Goal: Task Accomplishment & Management: Use online tool/utility

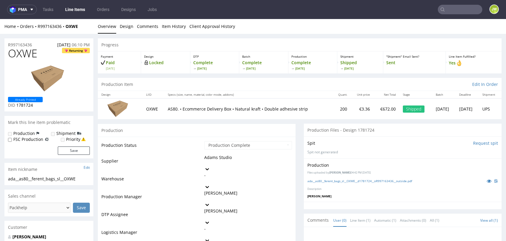
click at [80, 7] on link "Line Items" at bounding box center [75, 9] width 27 height 9
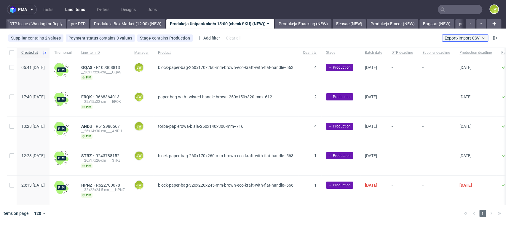
scroll to position [0, 933]
click at [462, 39] on span "Export/Import CSV" at bounding box center [465, 38] width 41 height 5
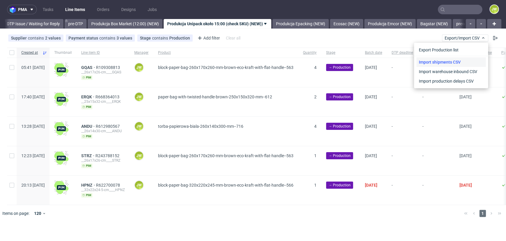
click at [432, 61] on link "Import shipments CSV" at bounding box center [451, 61] width 69 height 9
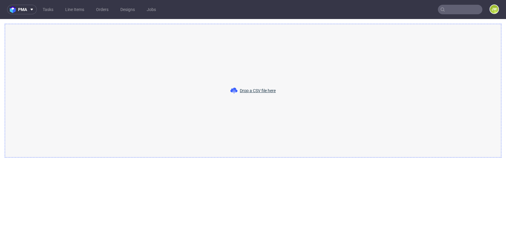
click at [256, 87] on span "Drop a CSV file here" at bounding box center [252, 90] width 45 height 7
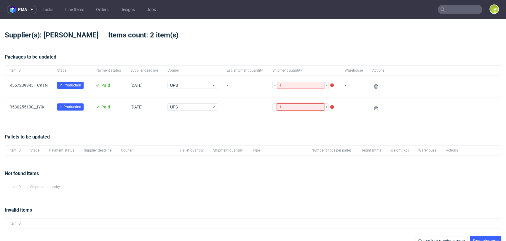
click at [288, 110] on input "1" at bounding box center [300, 106] width 47 height 7
click at [287, 107] on input "0" at bounding box center [300, 106] width 47 height 7
click at [283, 128] on div "Pallets to be updated Item ID Stage Payment status Supplier deadline Courier Pa…" at bounding box center [253, 144] width 497 height 36
click at [471, 236] on button "Save changes" at bounding box center [485, 239] width 31 height 9
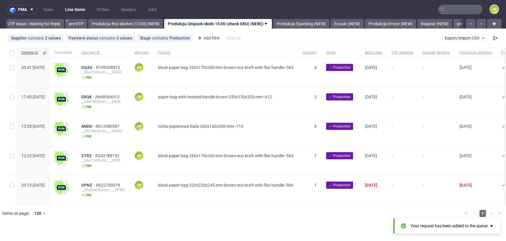
scroll to position [0, 933]
